Goal: Navigation & Orientation: Go to known website

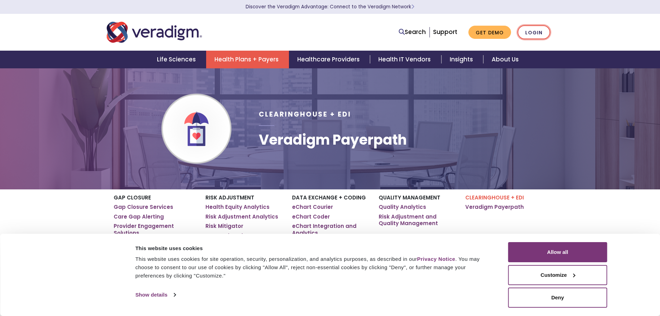
click at [539, 33] on link "Login" at bounding box center [534, 32] width 33 height 14
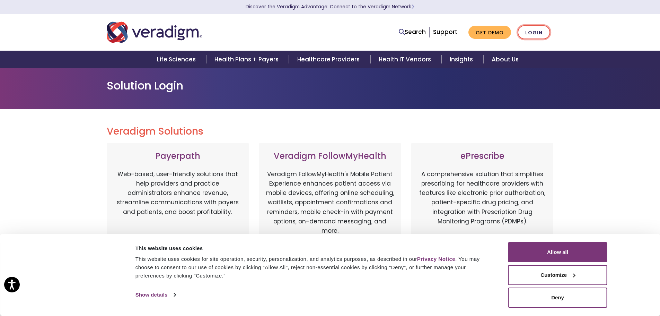
click at [542, 30] on link "Login" at bounding box center [534, 32] width 33 height 14
click at [528, 34] on link "Login" at bounding box center [534, 32] width 33 height 14
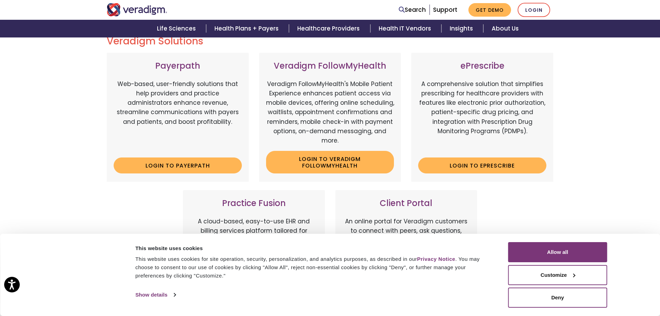
scroll to position [104, 0]
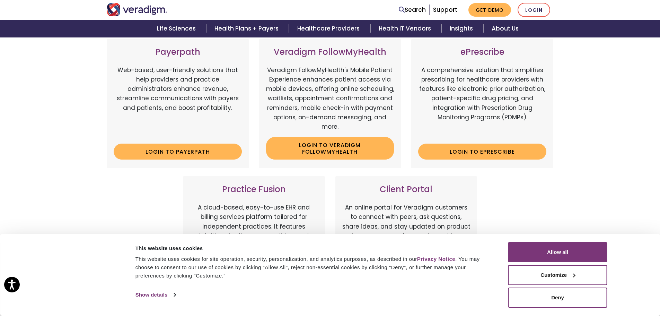
click at [545, 308] on div "Consent Details [#IABV2SETTINGS#] About This website uses cookies This website …" at bounding box center [330, 275] width 660 height 82
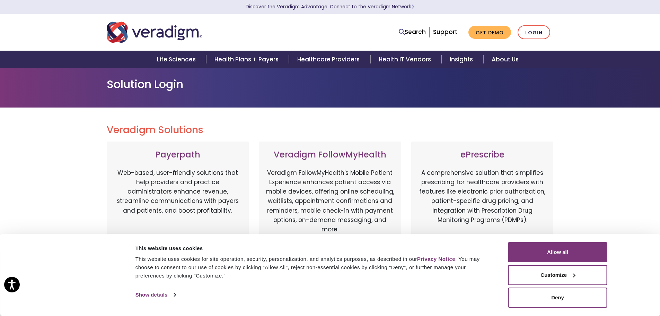
scroll to position [0, 0]
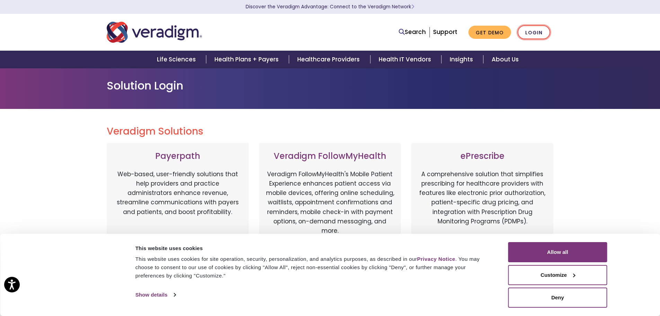
click at [527, 32] on link "Login" at bounding box center [534, 32] width 33 height 14
click at [529, 30] on link "Login" at bounding box center [534, 32] width 33 height 14
click at [540, 257] on button "Allow all" at bounding box center [558, 252] width 99 height 20
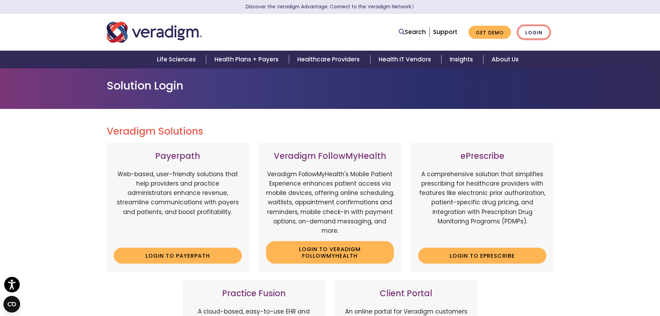
click at [544, 32] on link "Login" at bounding box center [534, 32] width 33 height 14
click at [416, 23] on div "Search Support Get Demo Login" at bounding box center [331, 32] width 458 height 23
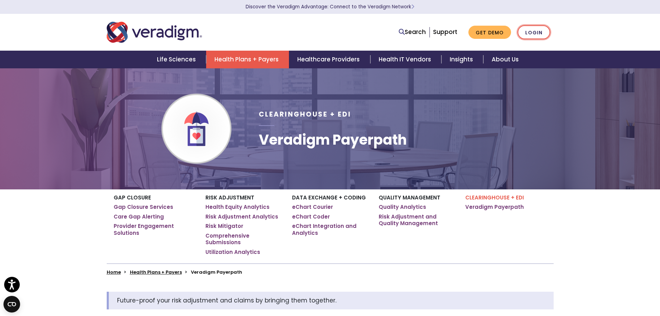
click at [534, 30] on link "Login" at bounding box center [534, 32] width 33 height 14
